Goal: Transaction & Acquisition: Purchase product/service

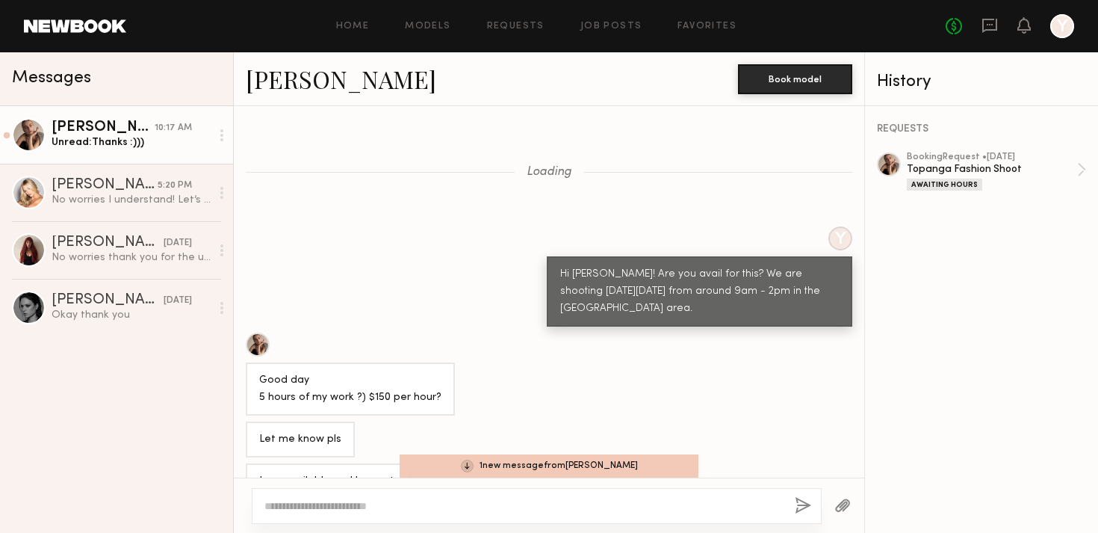
scroll to position [8296, 0]
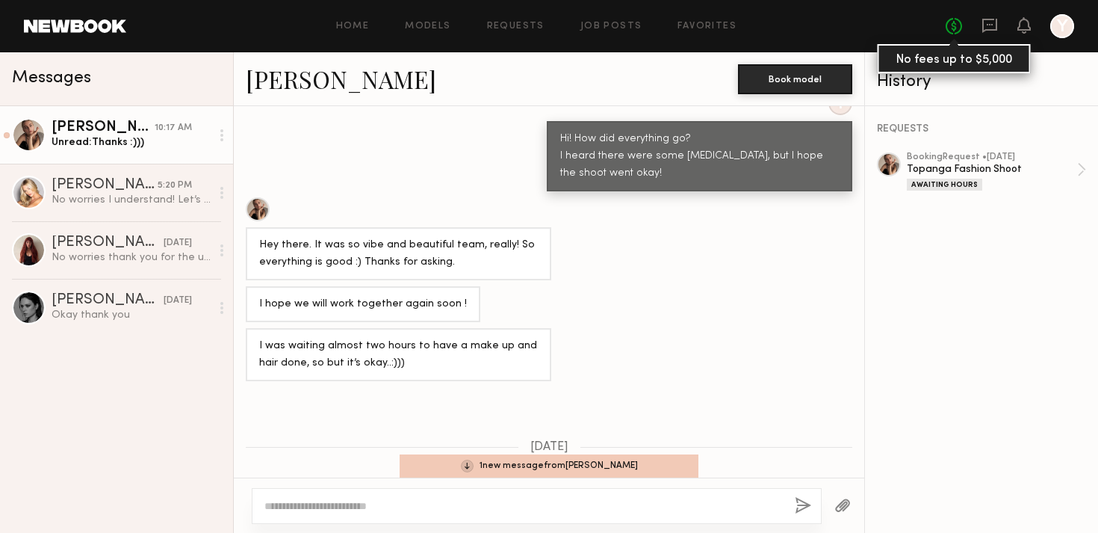
click at [960, 26] on link "No fees up to $5,000" at bounding box center [954, 26] width 16 height 16
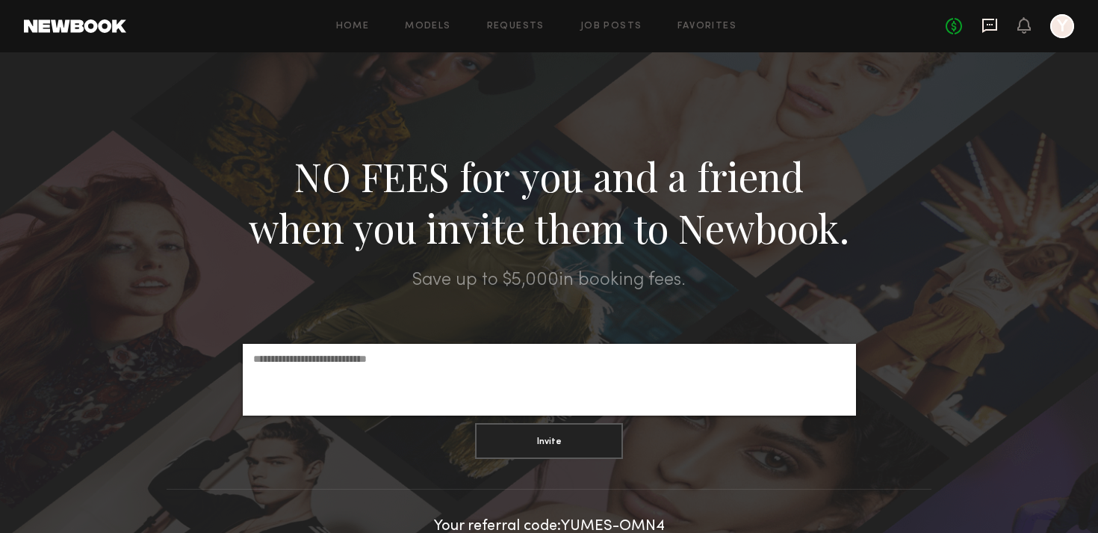
click at [997, 22] on icon at bounding box center [989, 26] width 15 height 14
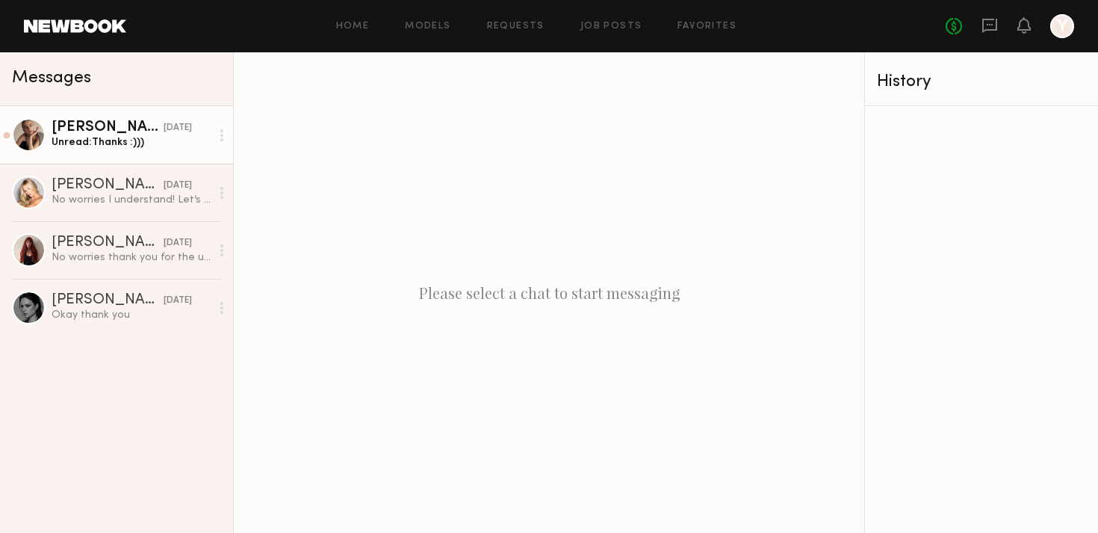
click at [108, 121] on div "[PERSON_NAME]" at bounding box center [108, 127] width 112 height 15
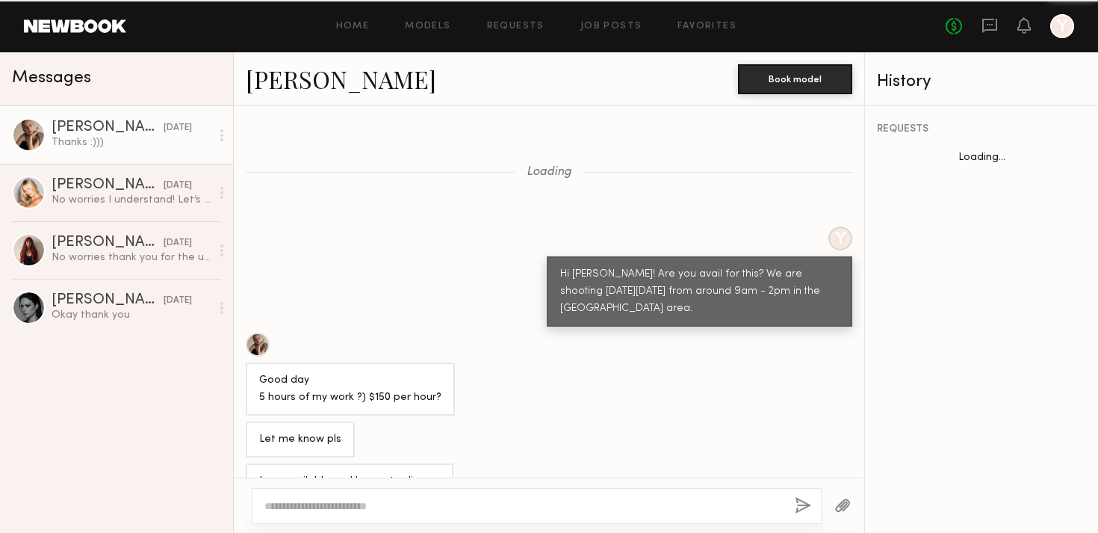
scroll to position [8254, 0]
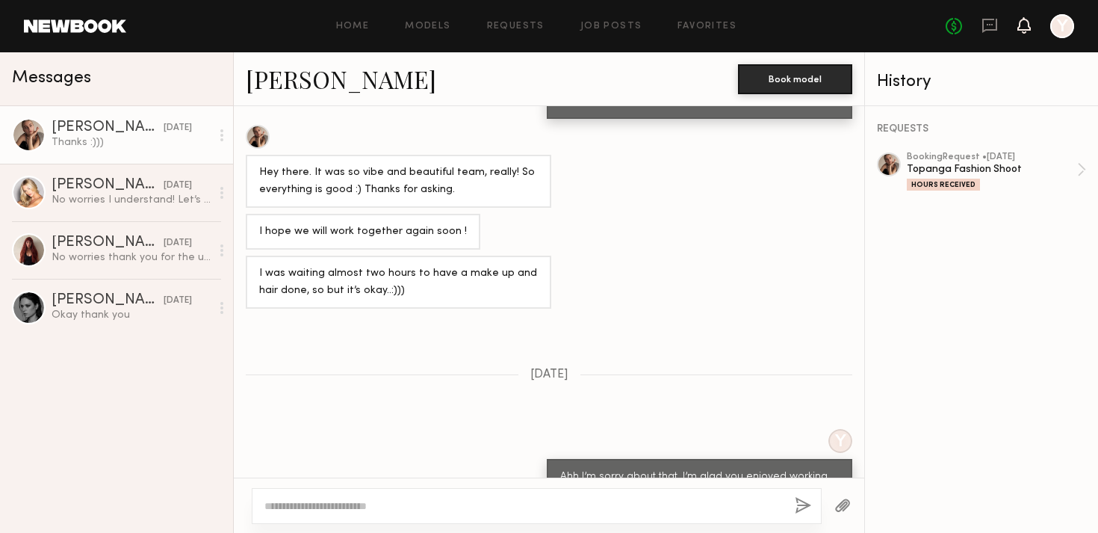
click at [1027, 20] on icon at bounding box center [1024, 24] width 12 height 10
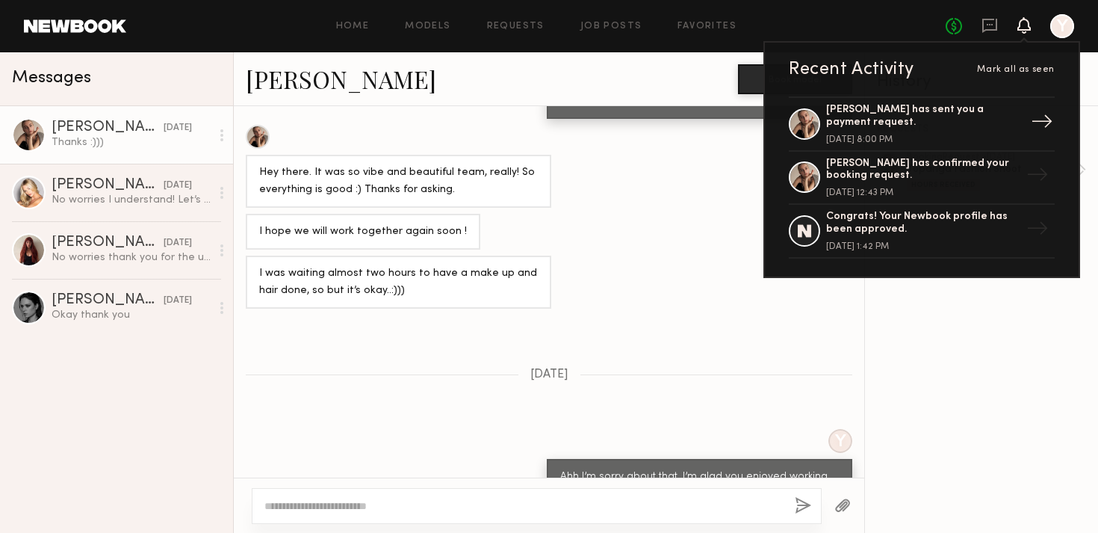
click at [911, 124] on div "[PERSON_NAME] has sent you a payment request." at bounding box center [923, 116] width 194 height 25
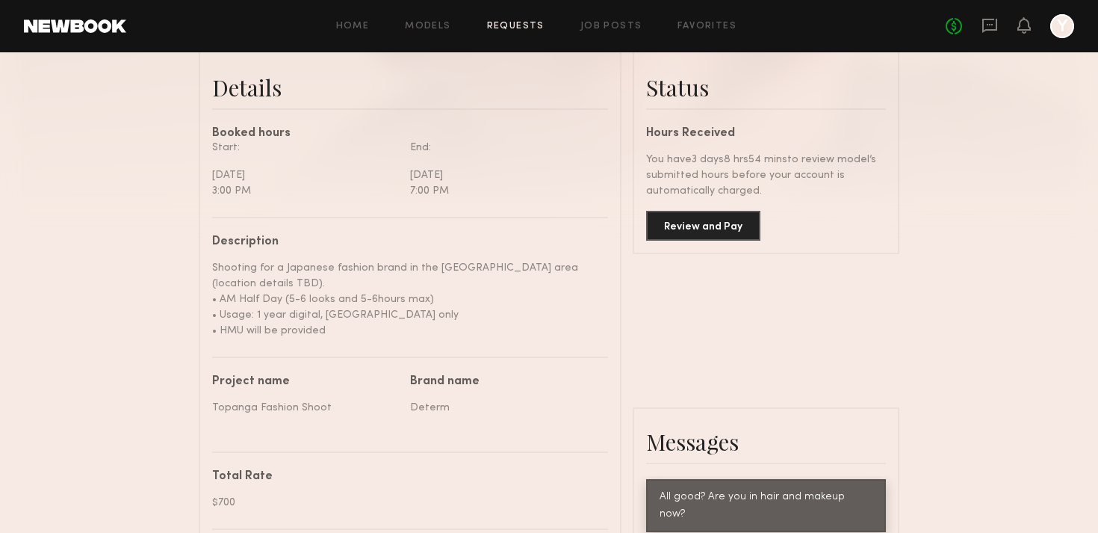
scroll to position [368, 0]
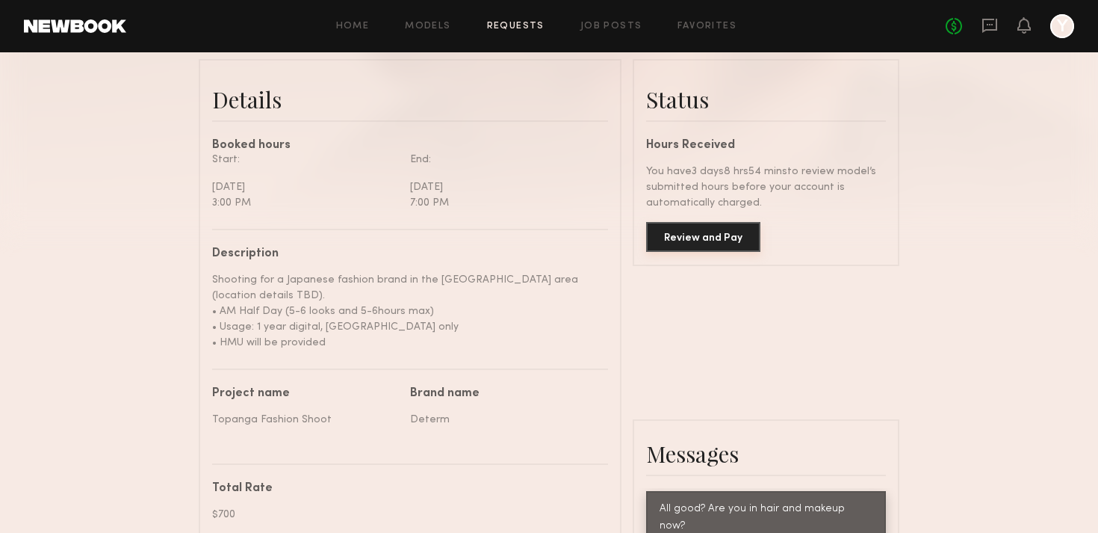
click at [681, 235] on button "Review and Pay" at bounding box center [703, 237] width 114 height 30
